Goal: Task Accomplishment & Management: Use online tool/utility

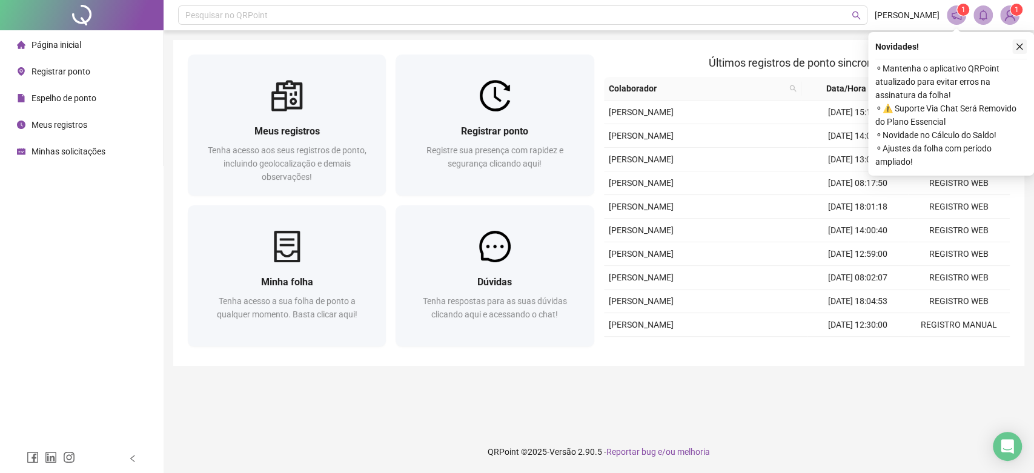
click at [1019, 46] on icon "close" at bounding box center [1019, 47] width 7 height 7
click at [1015, 54] on div "Novidades ! ⚬ Mantenha o aplicativo QRPoint atualizado para evitar erros na ass…" at bounding box center [951, 104] width 166 height 144
click at [1020, 50] on icon "close" at bounding box center [1019, 46] width 8 height 8
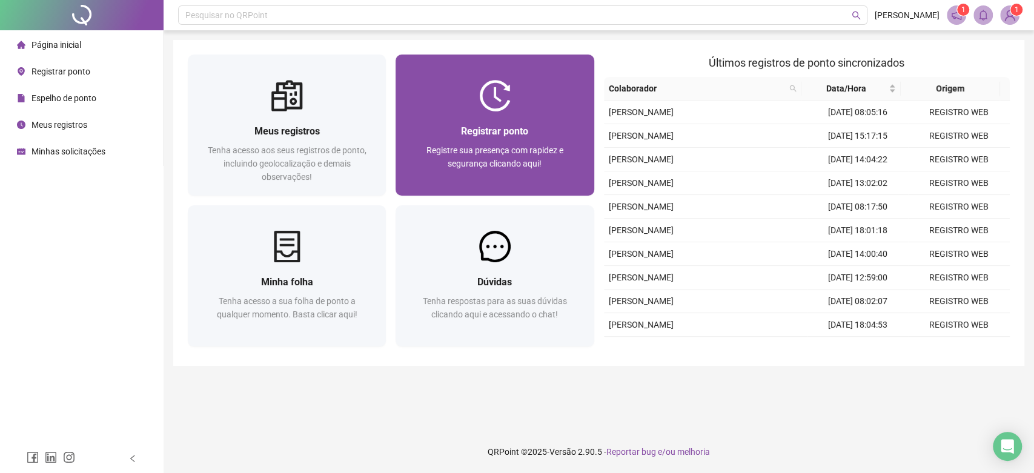
click at [505, 154] on span "Registre sua presença com rapidez e segurança clicando aqui!" at bounding box center [494, 156] width 137 height 23
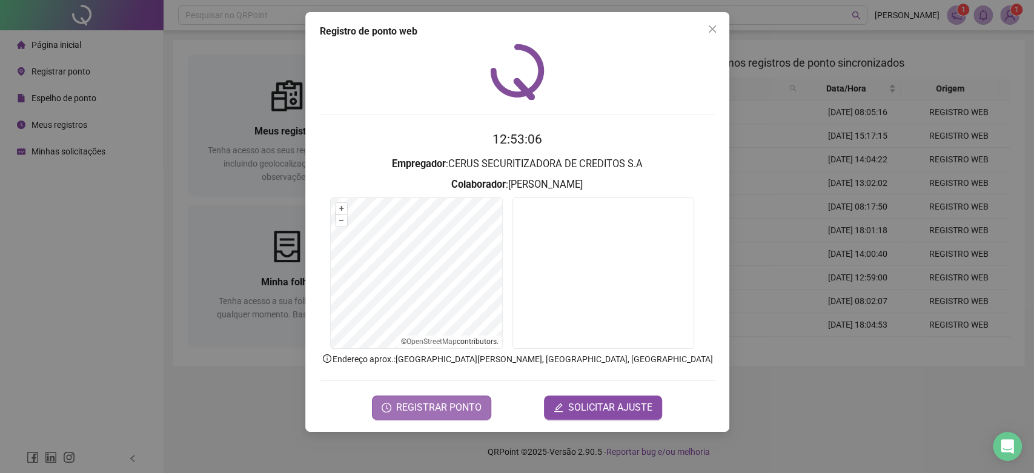
click at [460, 406] on span "REGISTRAR PONTO" at bounding box center [438, 407] width 85 height 15
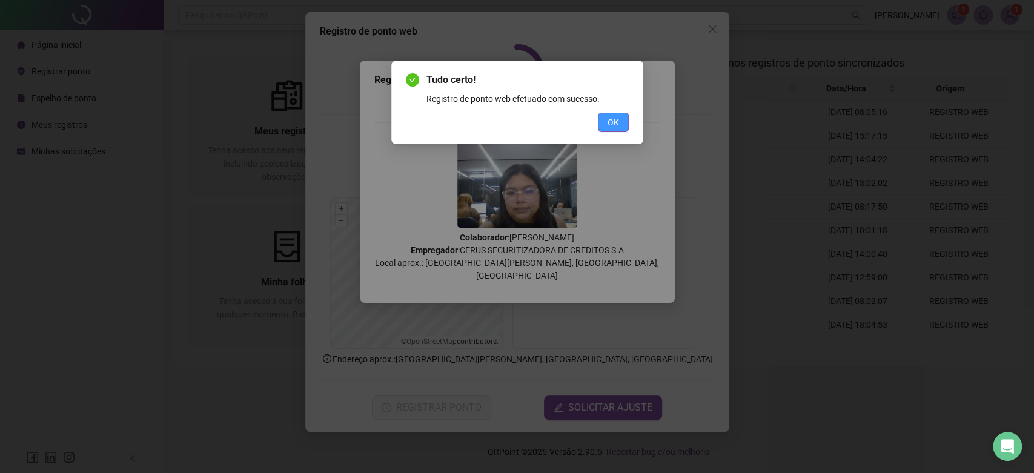
click at [617, 129] on button "OK" at bounding box center [613, 122] width 31 height 19
